Goal: Find specific page/section: Find specific page/section

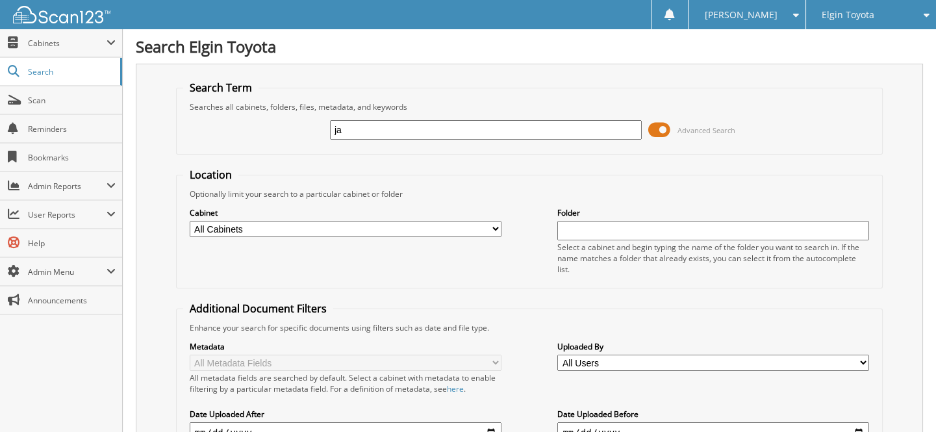
type input "[PERSON_NAME]"
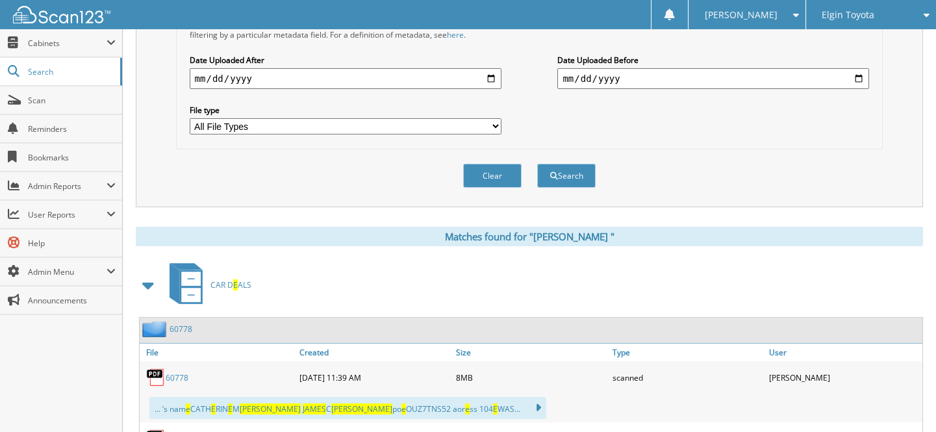
scroll to position [472, 0]
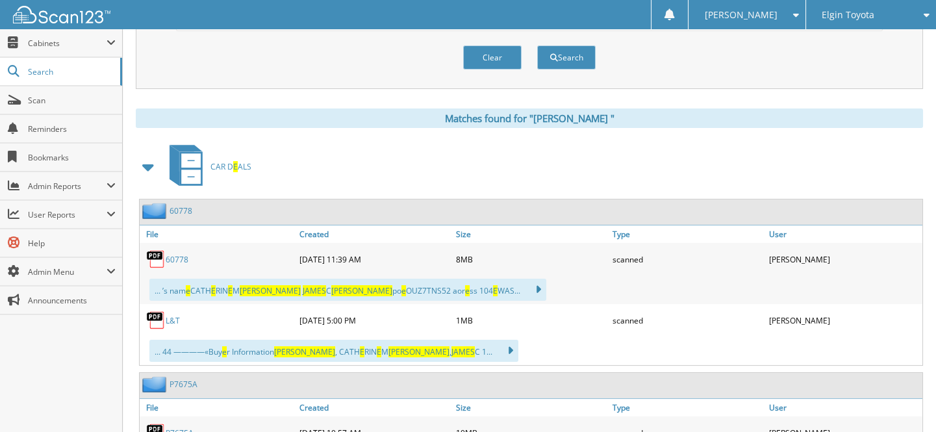
click at [810, 19] on div "Elgin Toyota Chicago Northside Toyota Dundee Ford Elgin Auto Sales and Service …" at bounding box center [871, 14] width 131 height 29
click at [852, 23] on div "Elgin Toyota" at bounding box center [871, 14] width 117 height 29
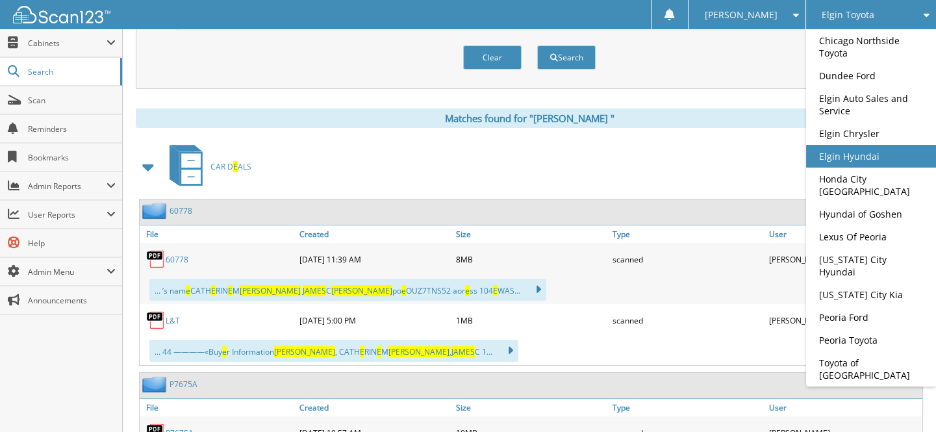
click at [869, 151] on link "Elgin Hyundai" at bounding box center [871, 156] width 130 height 23
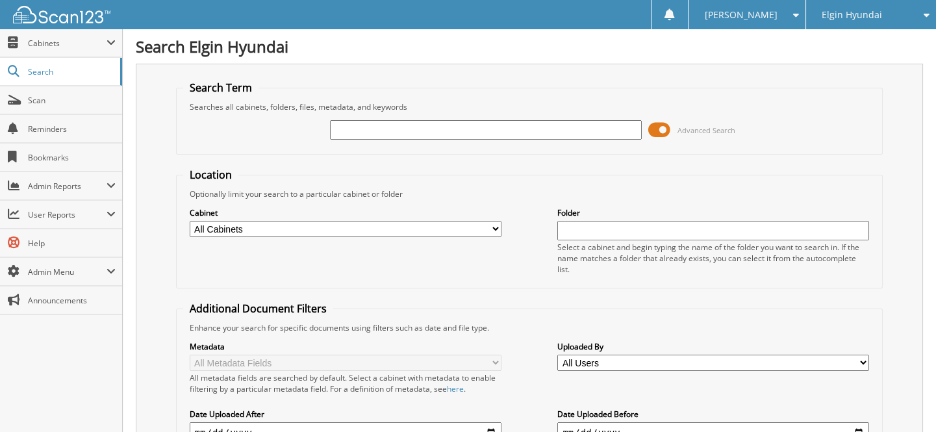
click at [397, 136] on input "text" at bounding box center [486, 129] width 312 height 19
type input "5TDGZRBH5NS585870"
click at [430, 136] on input "5TDGZRBH5NS585870" at bounding box center [486, 129] width 312 height 19
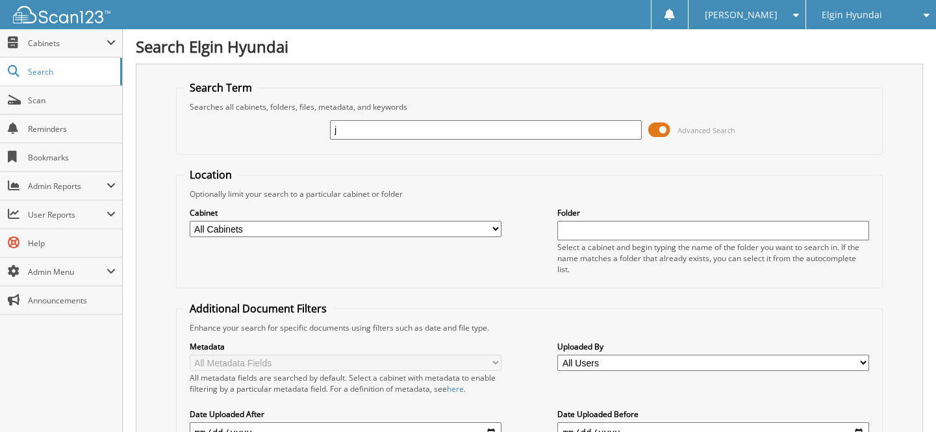
type input "[PERSON_NAME]"
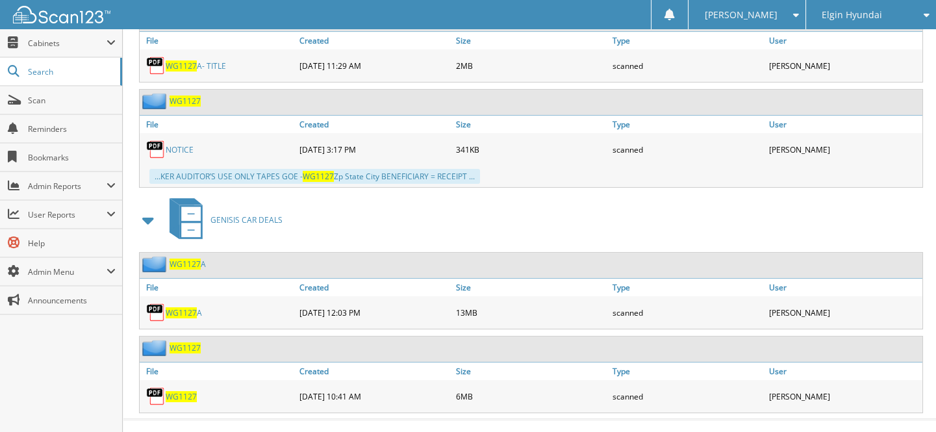
scroll to position [675, 0]
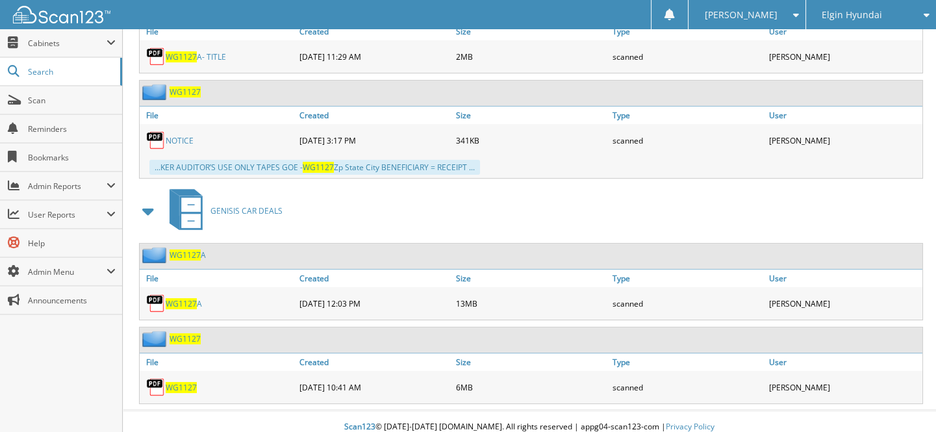
click at [192, 382] on link "WG1127" at bounding box center [181, 387] width 31 height 11
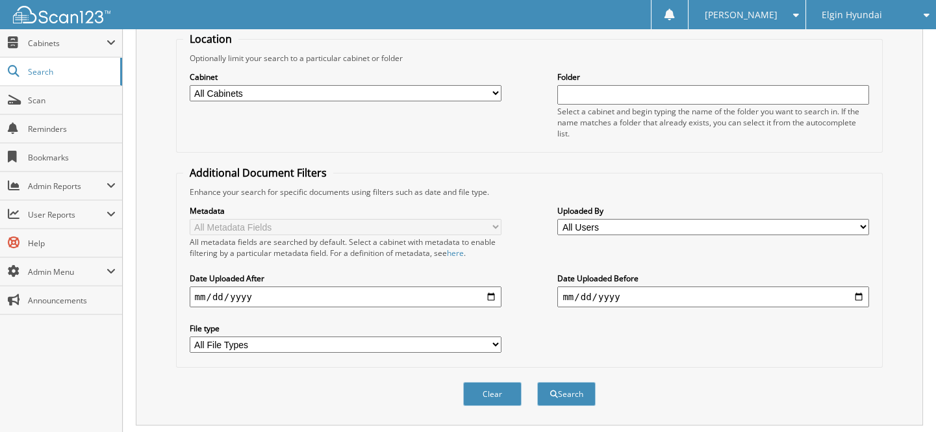
scroll to position [0, 0]
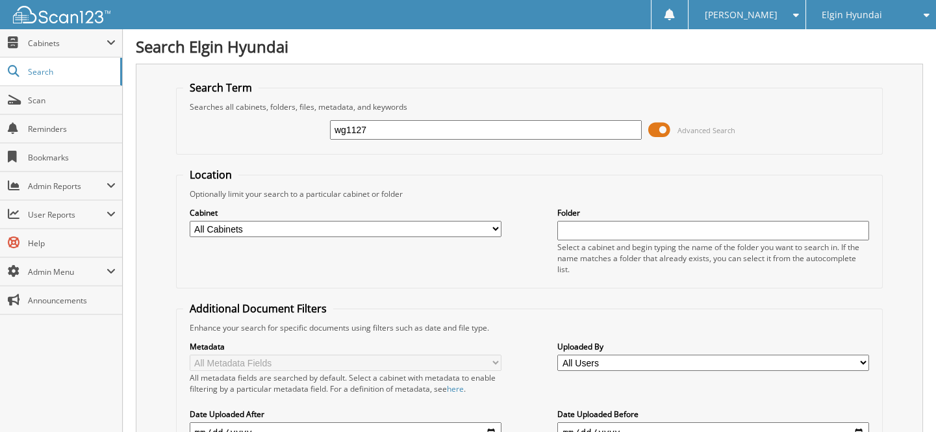
click at [444, 121] on input "wg1127" at bounding box center [486, 129] width 312 height 19
click at [446, 125] on input "wg1127" at bounding box center [486, 129] width 312 height 19
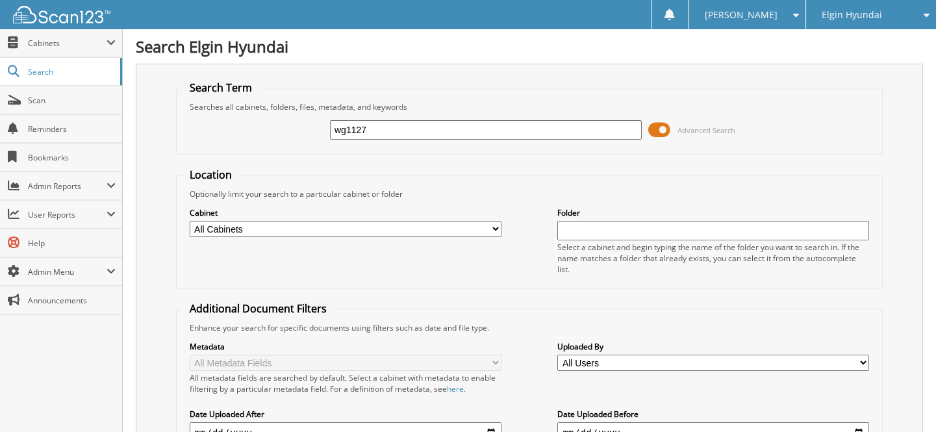
paste input "KMTF34PAXLU078033"
type input "KMTF34PAXLU078033"
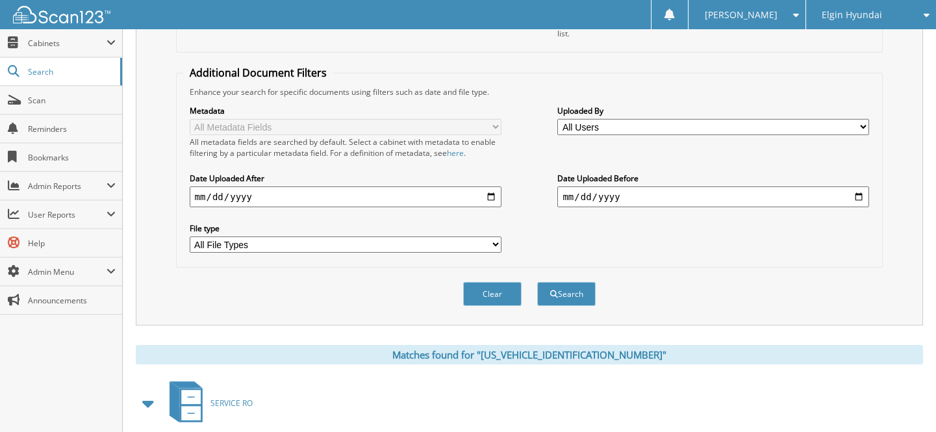
scroll to position [591, 0]
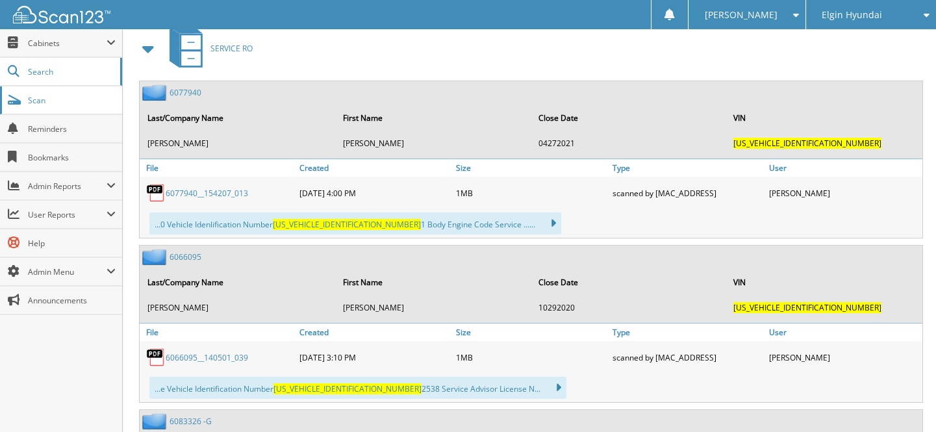
click at [49, 102] on span "Scan" at bounding box center [72, 100] width 88 height 11
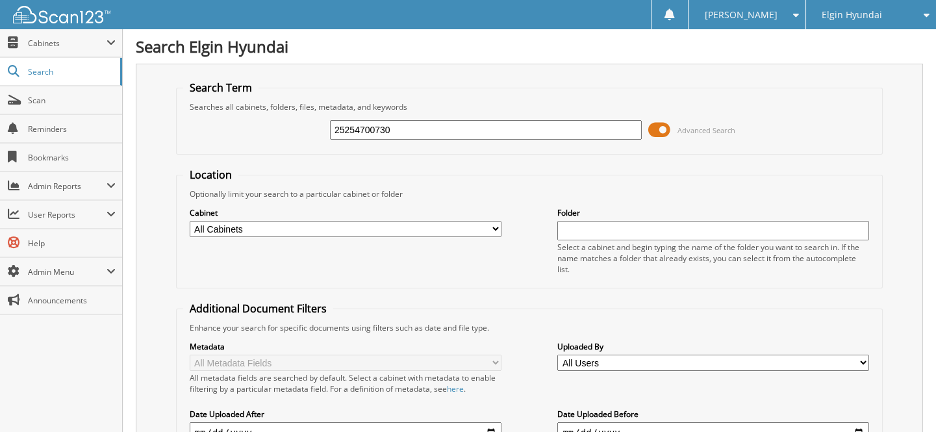
type input "25254700730"
click at [372, 129] on input "25254700730" at bounding box center [486, 129] width 312 height 19
paste input "KMTF34PAXLU078033"
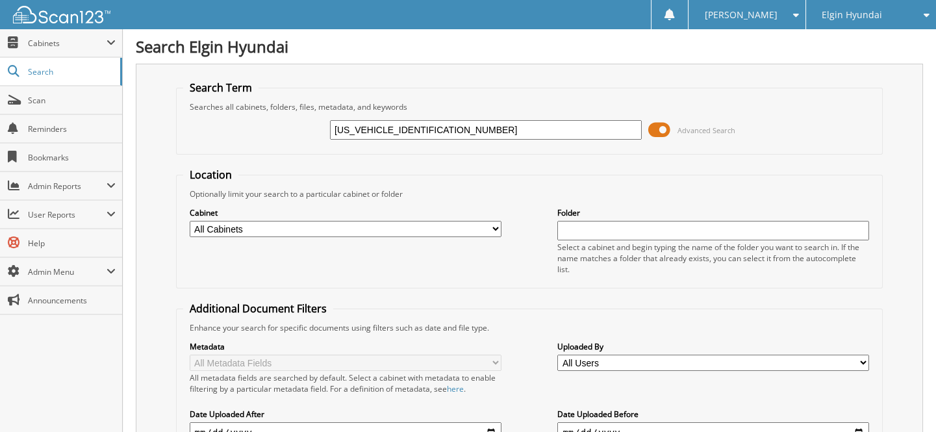
type input "KMTF34PAXLU078033"
click at [439, 124] on input "[US_VEHICLE_IDENTIFICATION_NUMBER]" at bounding box center [486, 129] width 312 height 19
type input "wg1127"
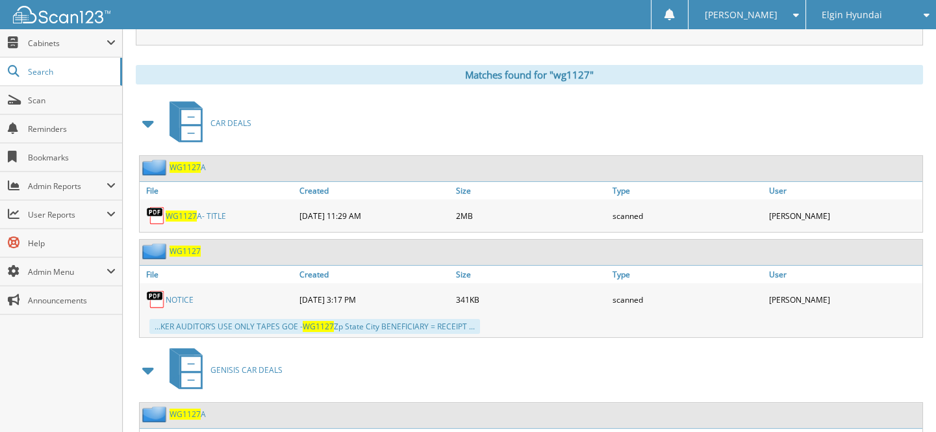
scroll to position [675, 0]
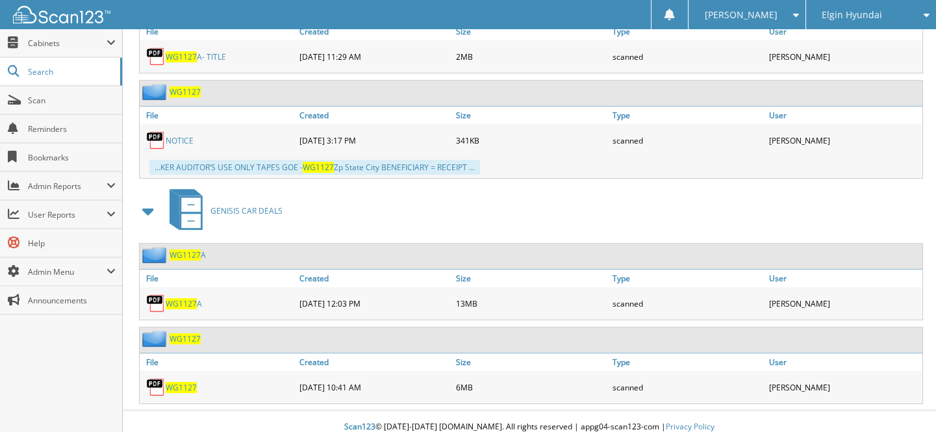
click at [185, 382] on span "WG1127" at bounding box center [181, 387] width 31 height 11
drag, startPoint x: 882, startPoint y: 10, endPoint x: 875, endPoint y: 31, distance: 21.2
click at [882, 10] on div "Elgin Hyundai" at bounding box center [871, 14] width 117 height 29
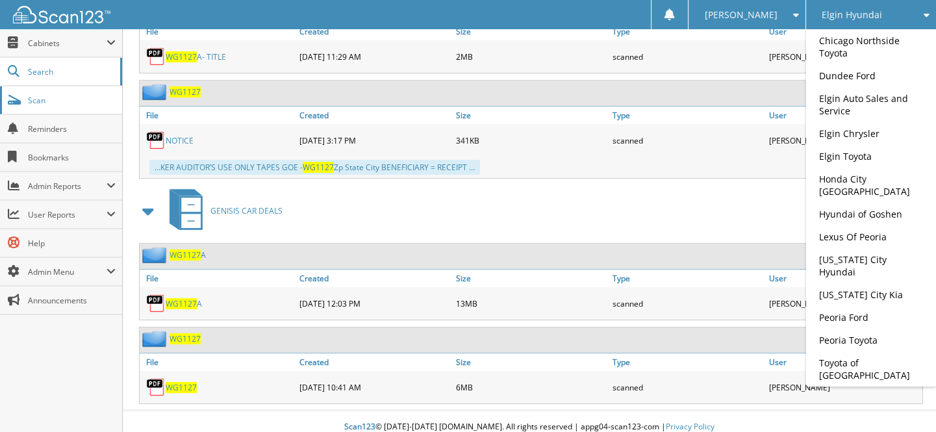
click at [62, 101] on span "Scan" at bounding box center [72, 100] width 88 height 11
